Goal: Transaction & Acquisition: Purchase product/service

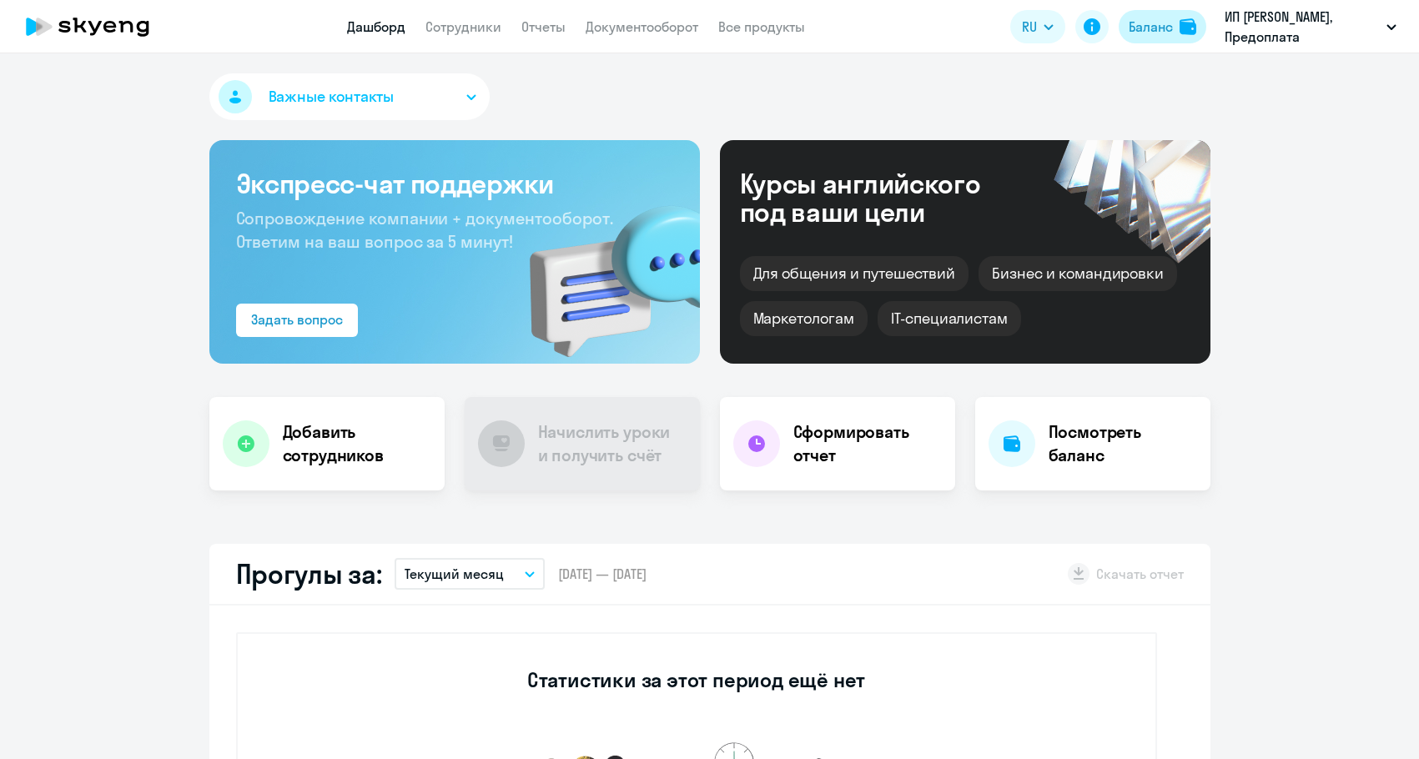
click at [1131, 38] on button "Баланс" at bounding box center [1163, 26] width 88 height 33
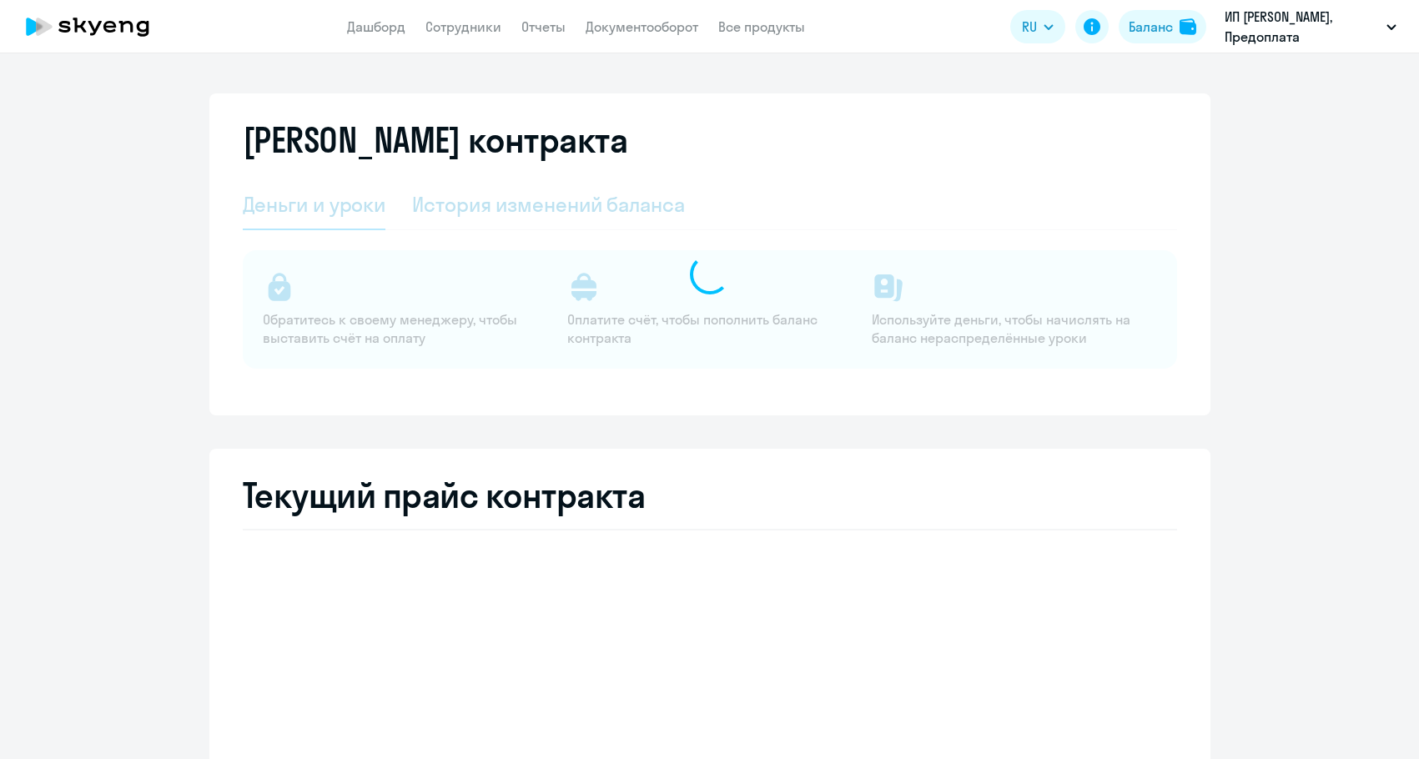
select select "english_adult_not_native_speaker"
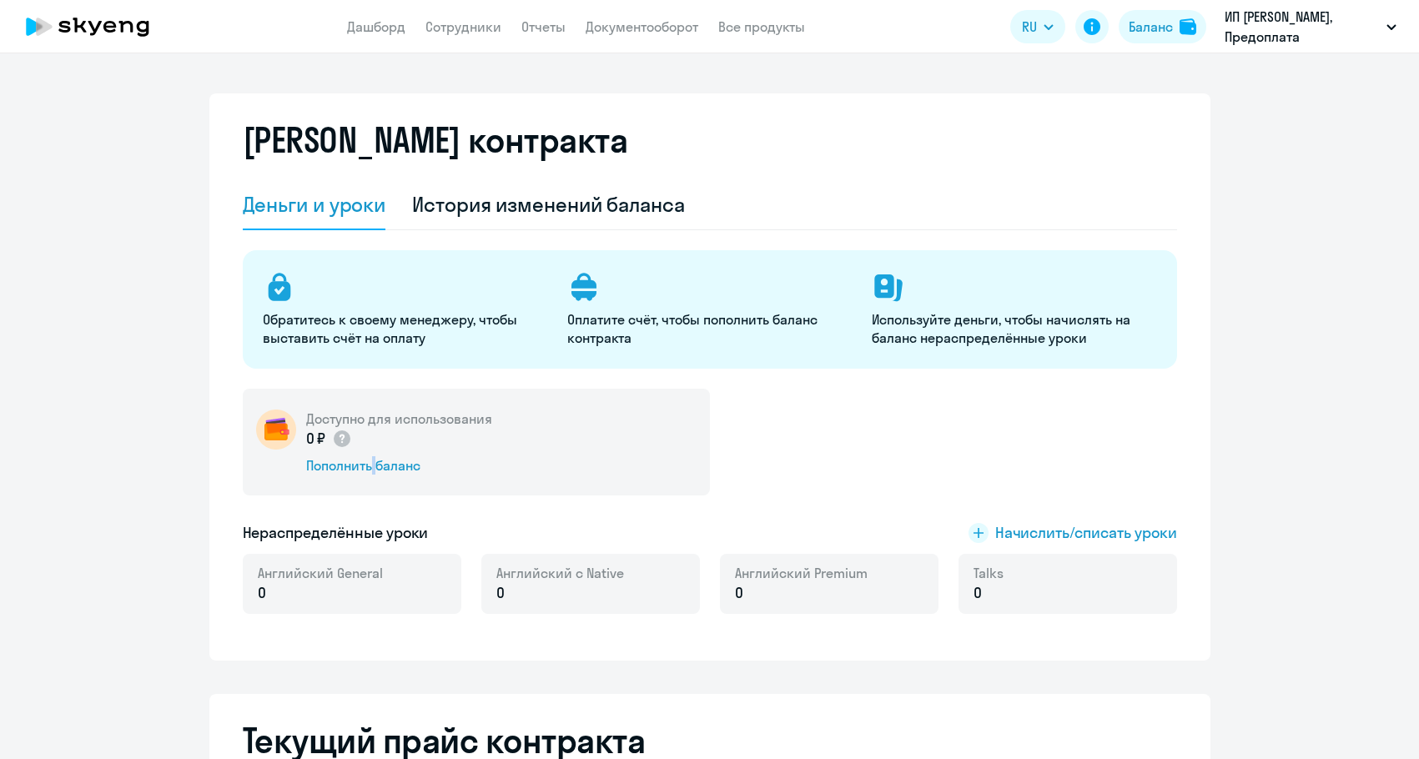
click at [362, 475] on div "Доступно для использования 0 ₽ Пополнить баланс" at bounding box center [476, 442] width 467 height 107
click at [359, 471] on div "Пополнить баланс" at bounding box center [399, 465] width 186 height 18
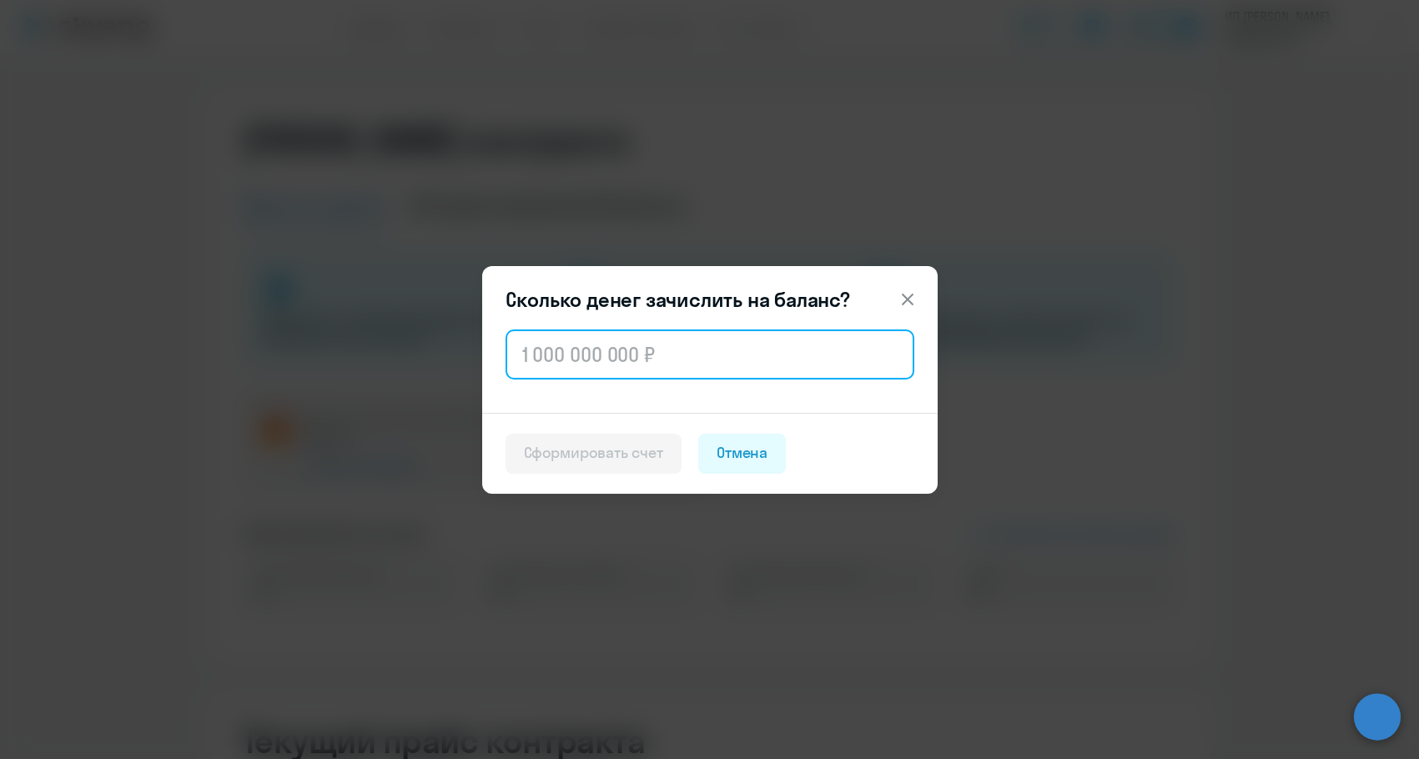
click at [659, 359] on input "text" at bounding box center [710, 355] width 409 height 50
paste input "51 800"
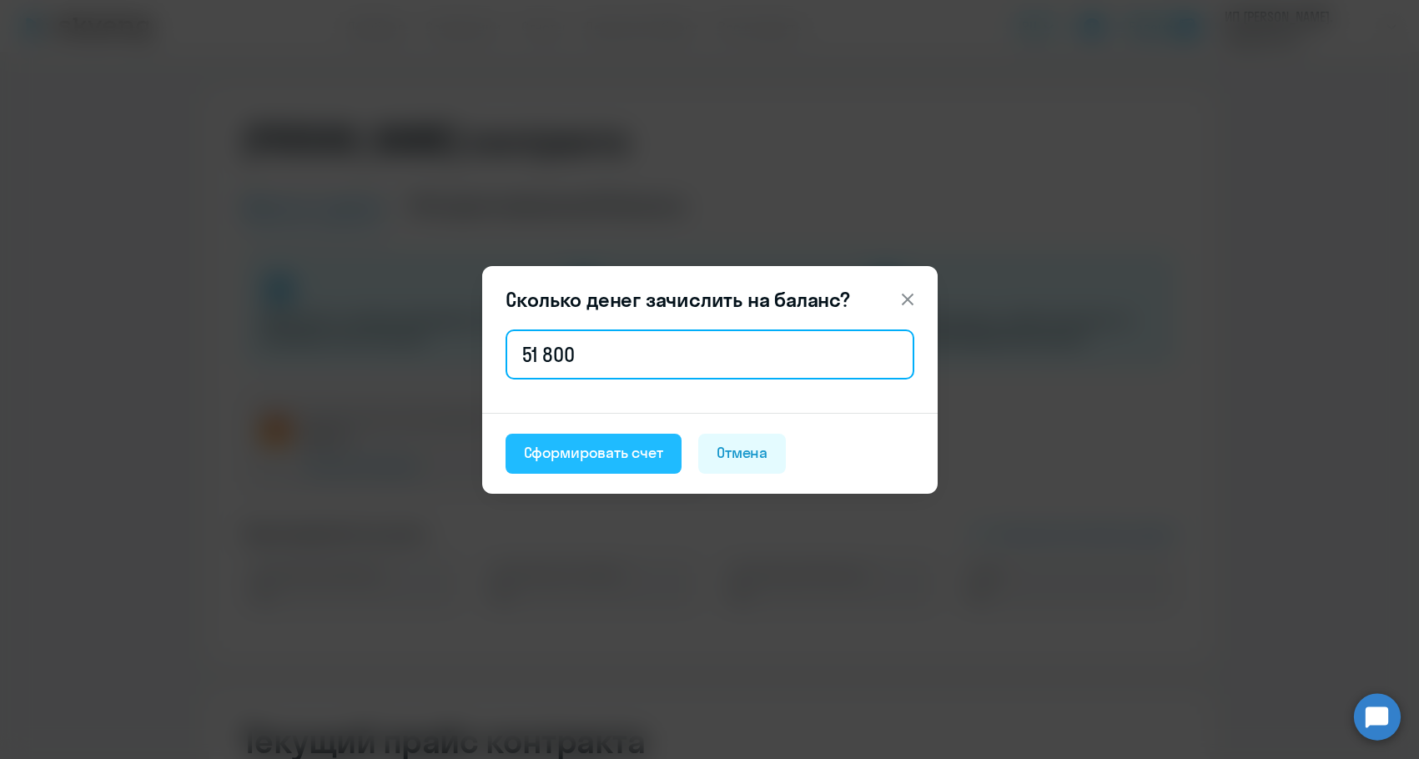
type input "51 800"
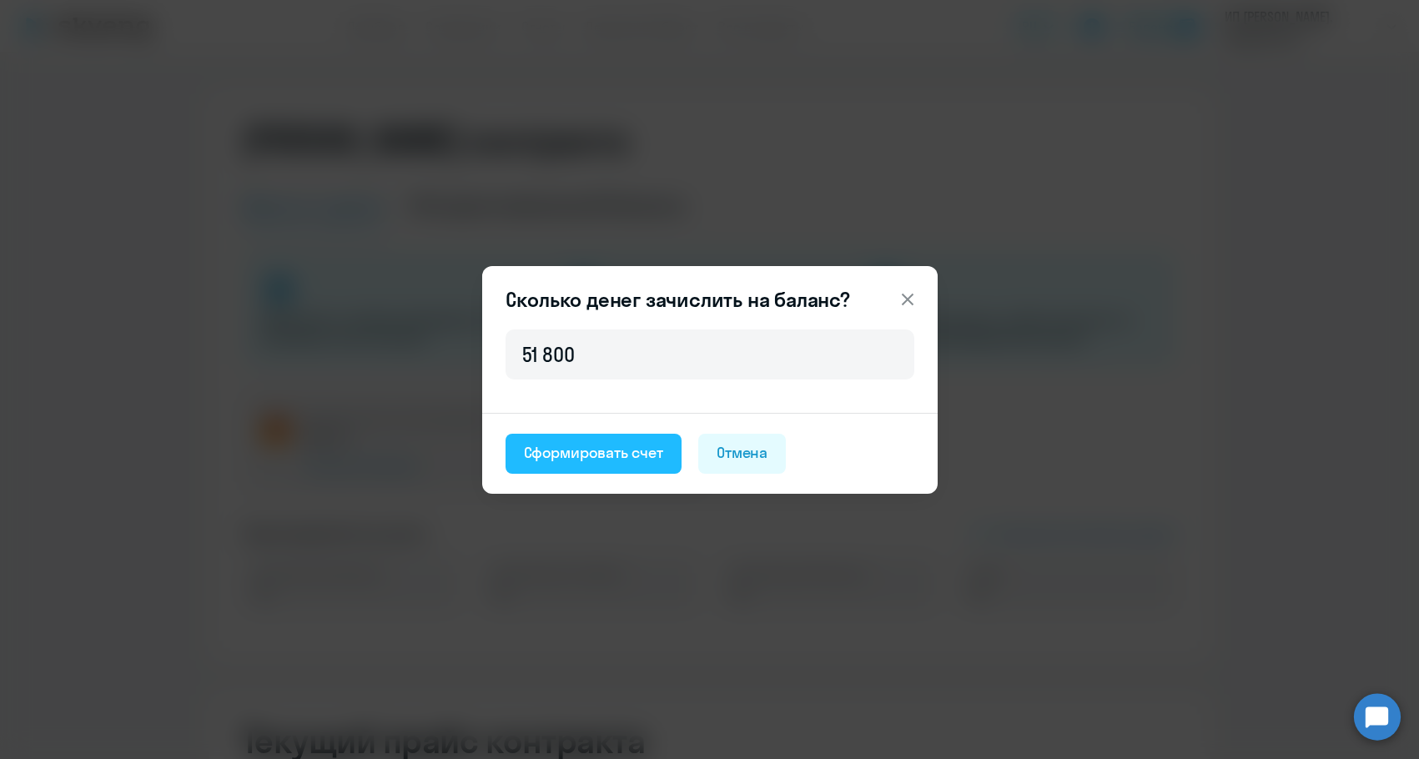
click at [588, 443] on div "Сформировать счет" at bounding box center [593, 453] width 139 height 22
